Goal: Check status

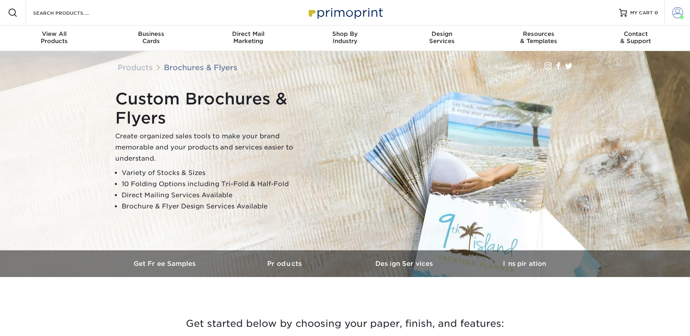
click at [680, 16] on span at bounding box center [682, 17] width 4 height 4
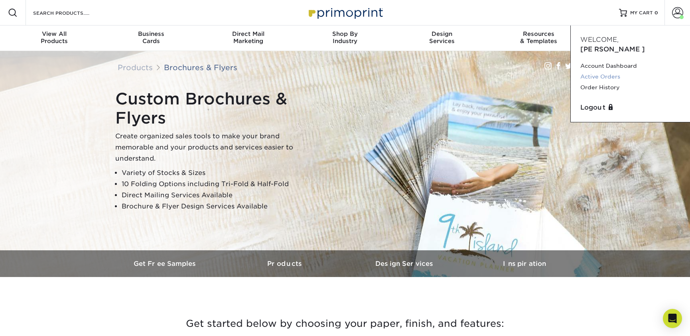
click at [612, 71] on link "Active Orders" at bounding box center [631, 76] width 100 height 11
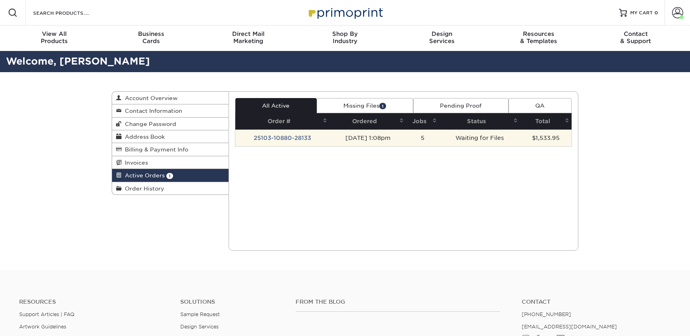
click at [491, 133] on td "Waiting for Files" at bounding box center [479, 138] width 81 height 17
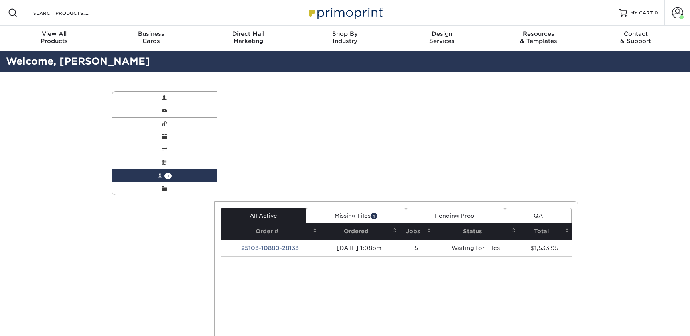
click at [291, 140] on div "Active Orders Account Overview Contact Information Change Password Address Book…" at bounding box center [345, 226] width 479 height 308
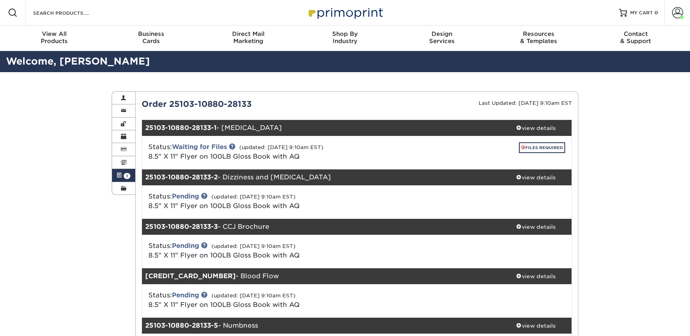
click at [291, 110] on div "Order 25103-10880-28133" at bounding box center [246, 104] width 221 height 12
click at [526, 148] on link "FILES REQUIRED" at bounding box center [542, 147] width 46 height 11
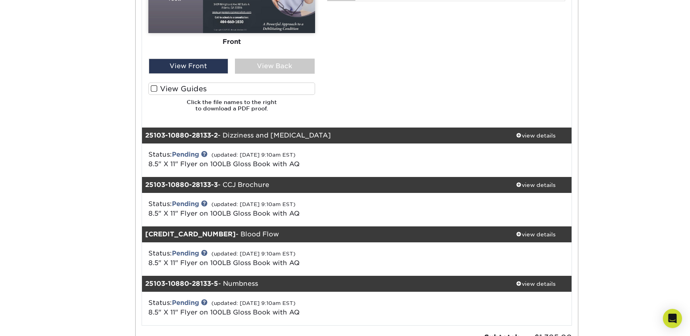
scroll to position [285, 0]
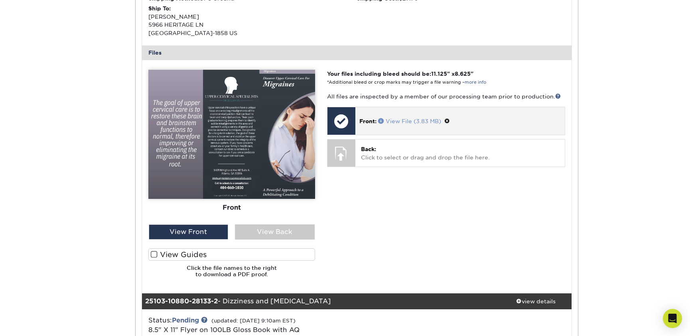
click at [404, 118] on link "View File (3.83 MB)" at bounding box center [409, 121] width 63 height 6
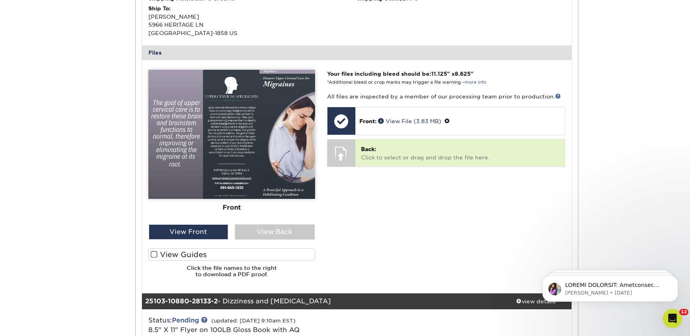
scroll to position [0, 0]
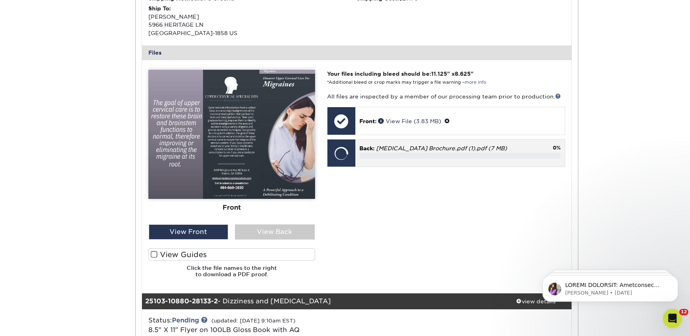
click at [452, 161] on div "Back: [MEDICAL_DATA] Brochure.pdf (1).pdf (7 MB) 0%" at bounding box center [461, 152] width 210 height 24
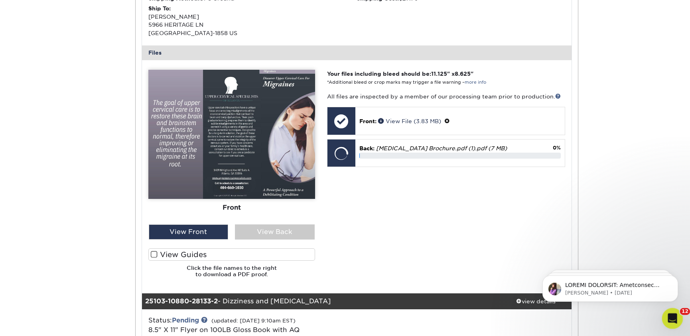
click at [675, 313] on div "Open Intercom Messenger" at bounding box center [671, 317] width 26 height 26
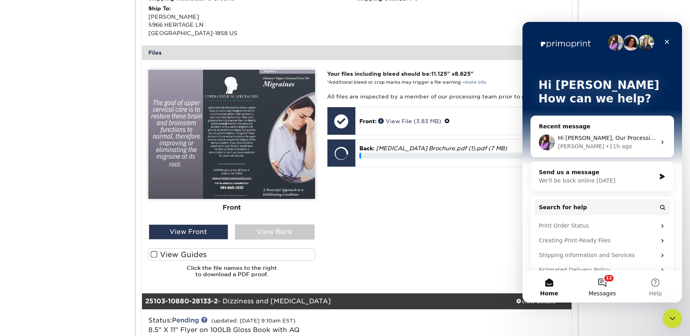
click at [604, 289] on button "12 Messages" at bounding box center [602, 287] width 53 height 32
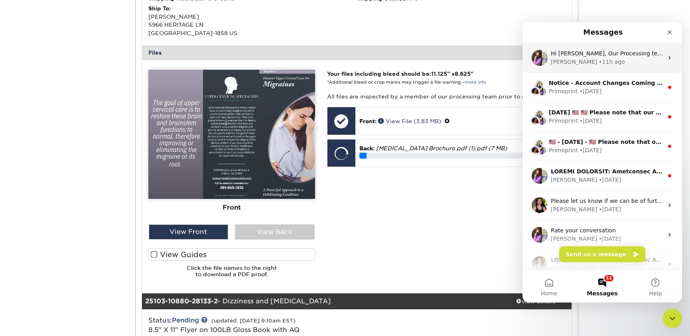
click at [625, 68] on div "Hi [PERSON_NAME], Our Processing team will review your files shortly, however i…" at bounding box center [603, 58] width 160 height 30
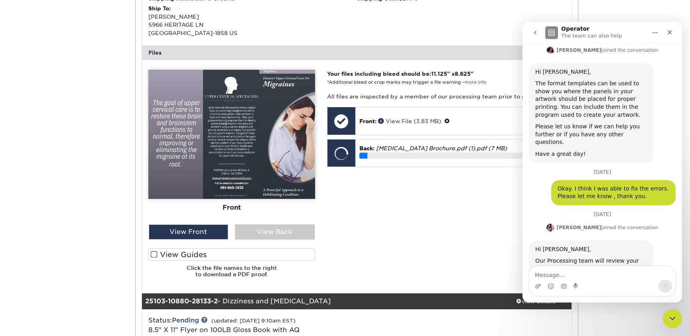
scroll to position [726, 0]
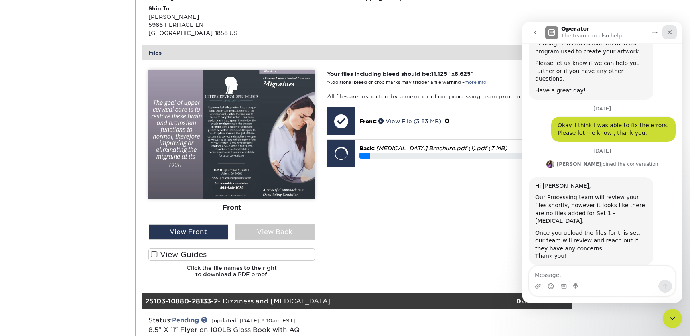
click at [674, 31] on div "Close" at bounding box center [670, 32] width 14 height 14
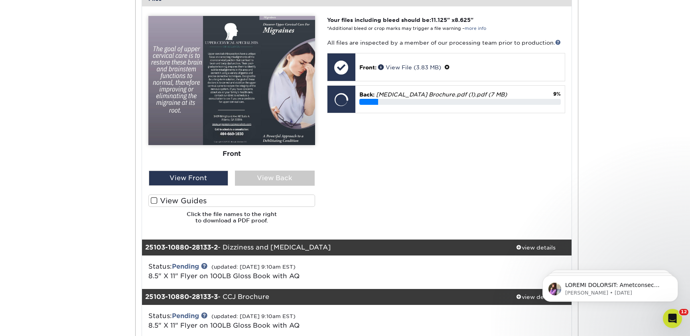
scroll to position [285, 0]
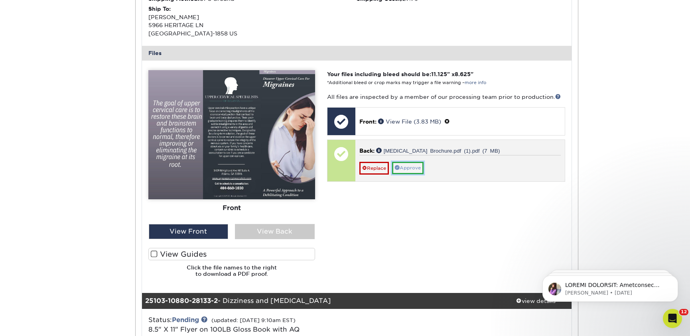
click at [414, 172] on link "Approve" at bounding box center [408, 168] width 32 height 12
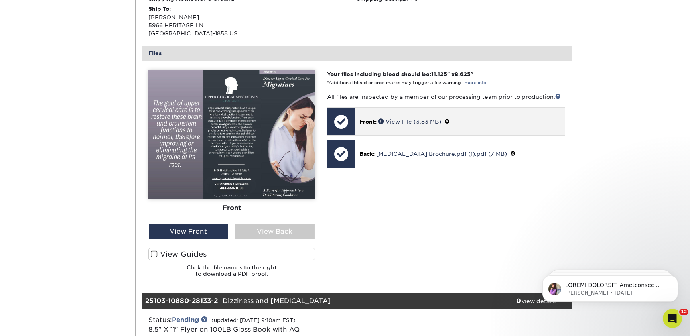
click at [450, 121] on span at bounding box center [448, 122] width 6 height 6
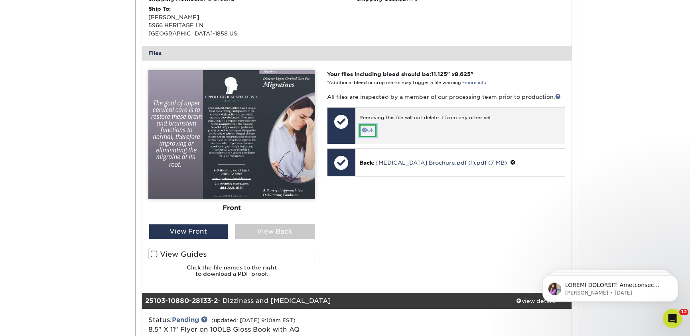
click at [374, 130] on link "Ok" at bounding box center [368, 131] width 17 height 12
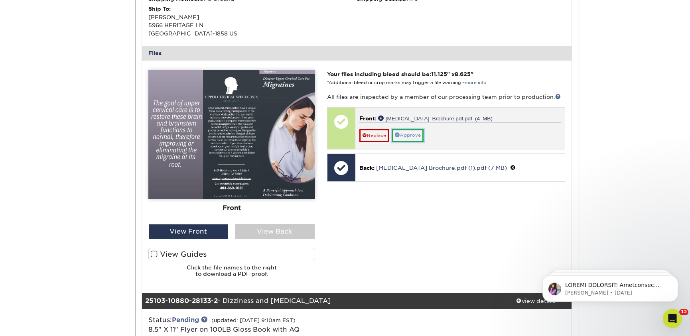
click at [424, 138] on link "Approve" at bounding box center [408, 135] width 32 height 12
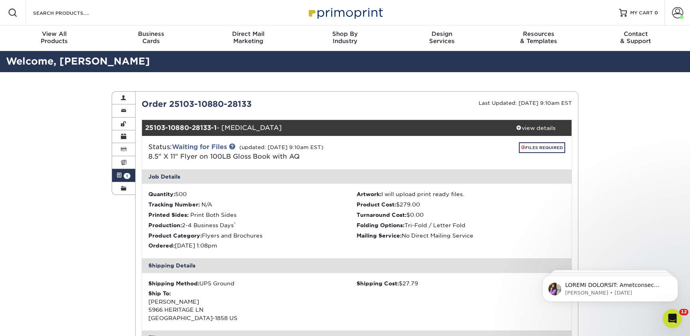
scroll to position [726, 0]
